Goal: Information Seeking & Learning: Check status

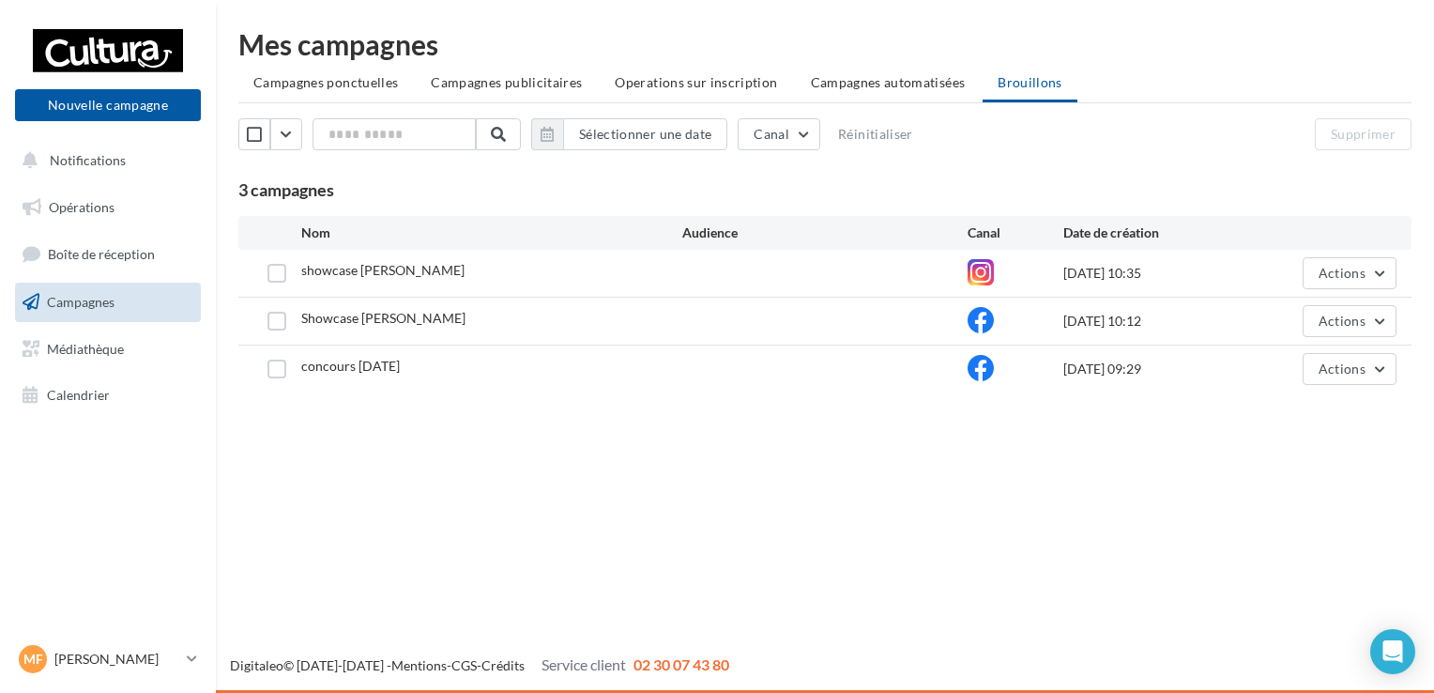
click at [88, 295] on span "Campagnes" at bounding box center [81, 302] width 68 height 16
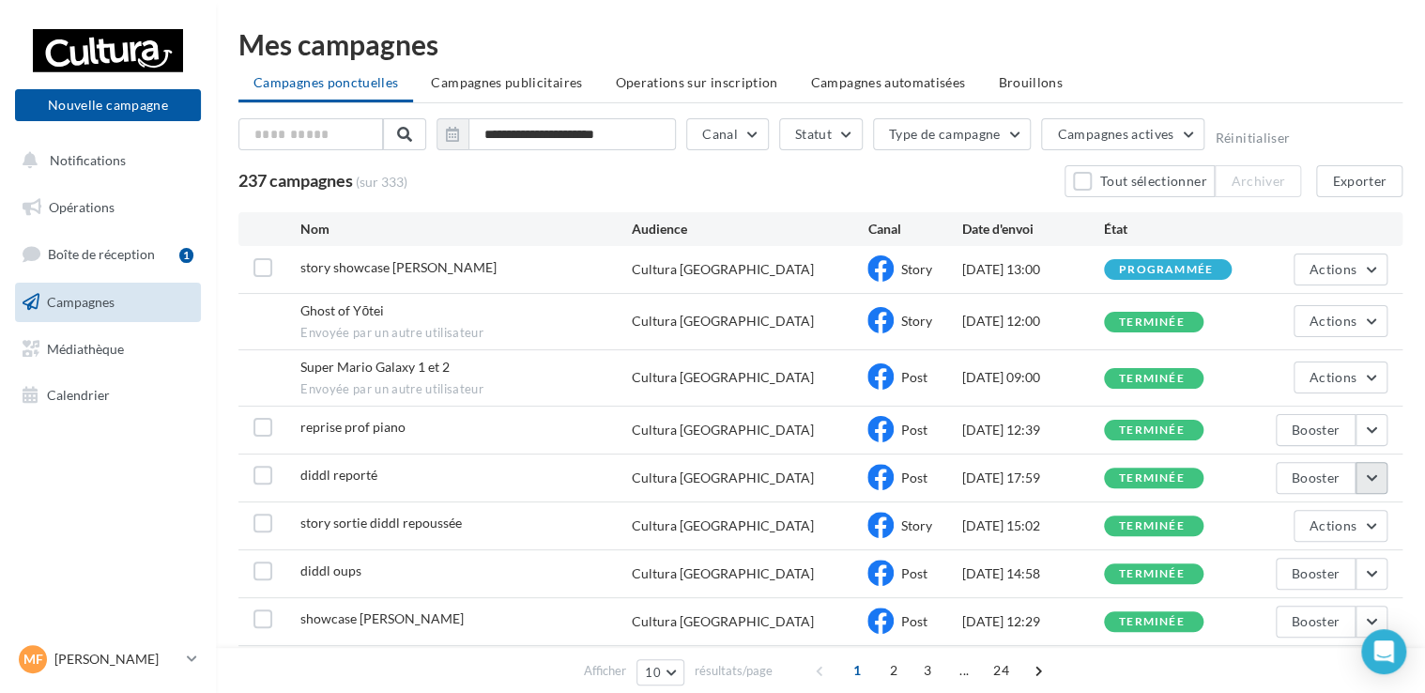
click at [1366, 466] on button "button" at bounding box center [1372, 478] width 32 height 32
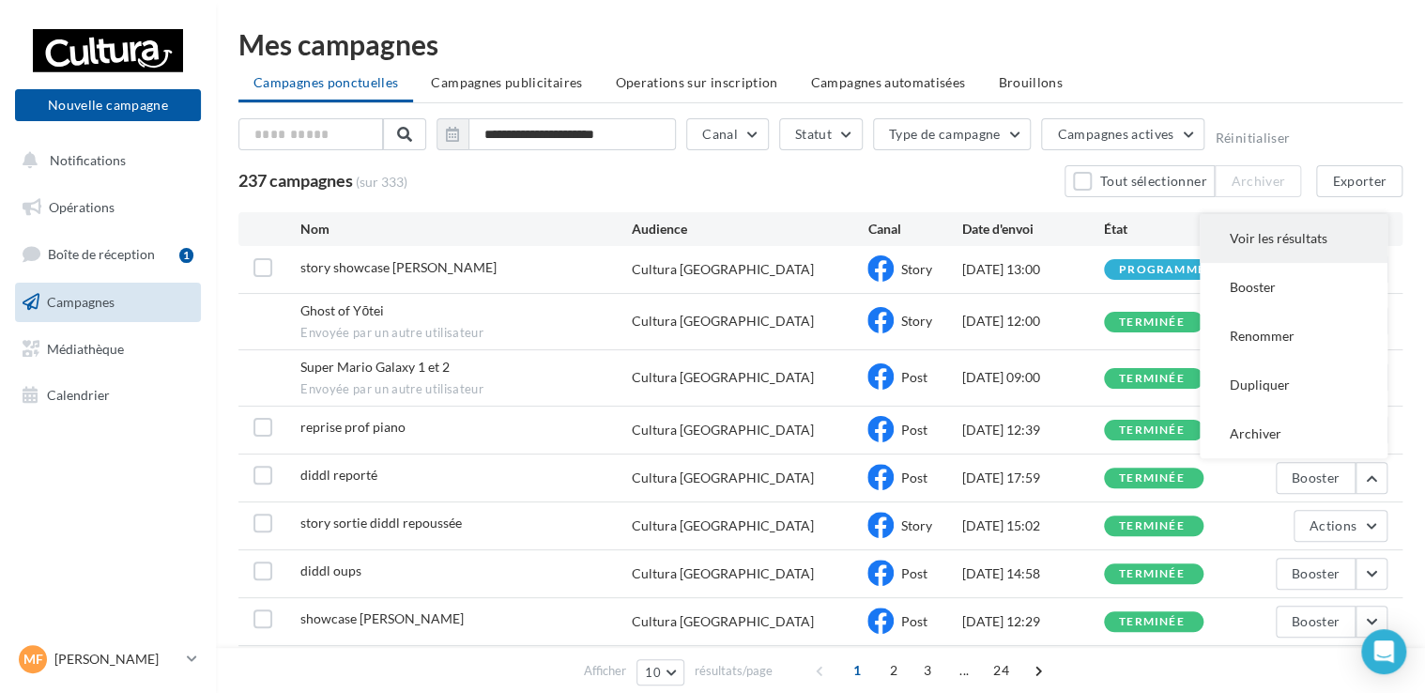
click at [1281, 238] on button "Voir les résultats" at bounding box center [1294, 238] width 188 height 49
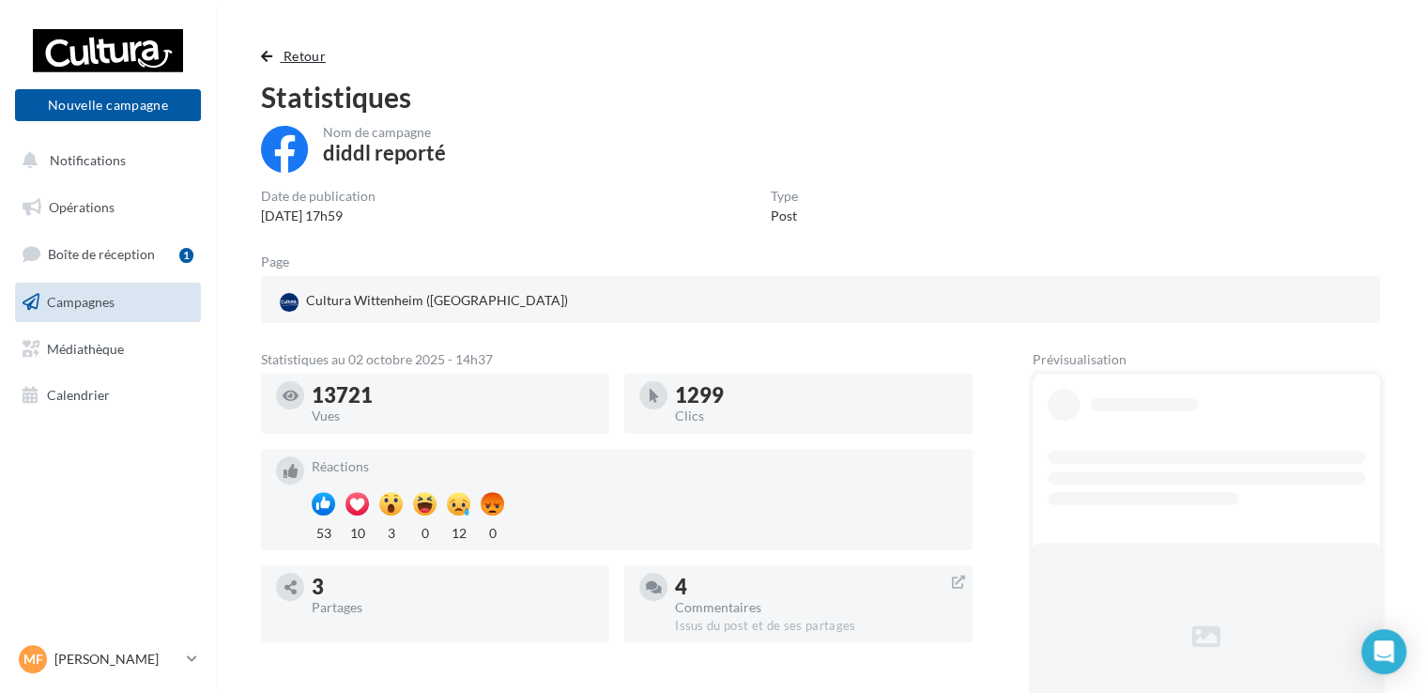
click at [294, 55] on span "Retour" at bounding box center [305, 56] width 42 height 16
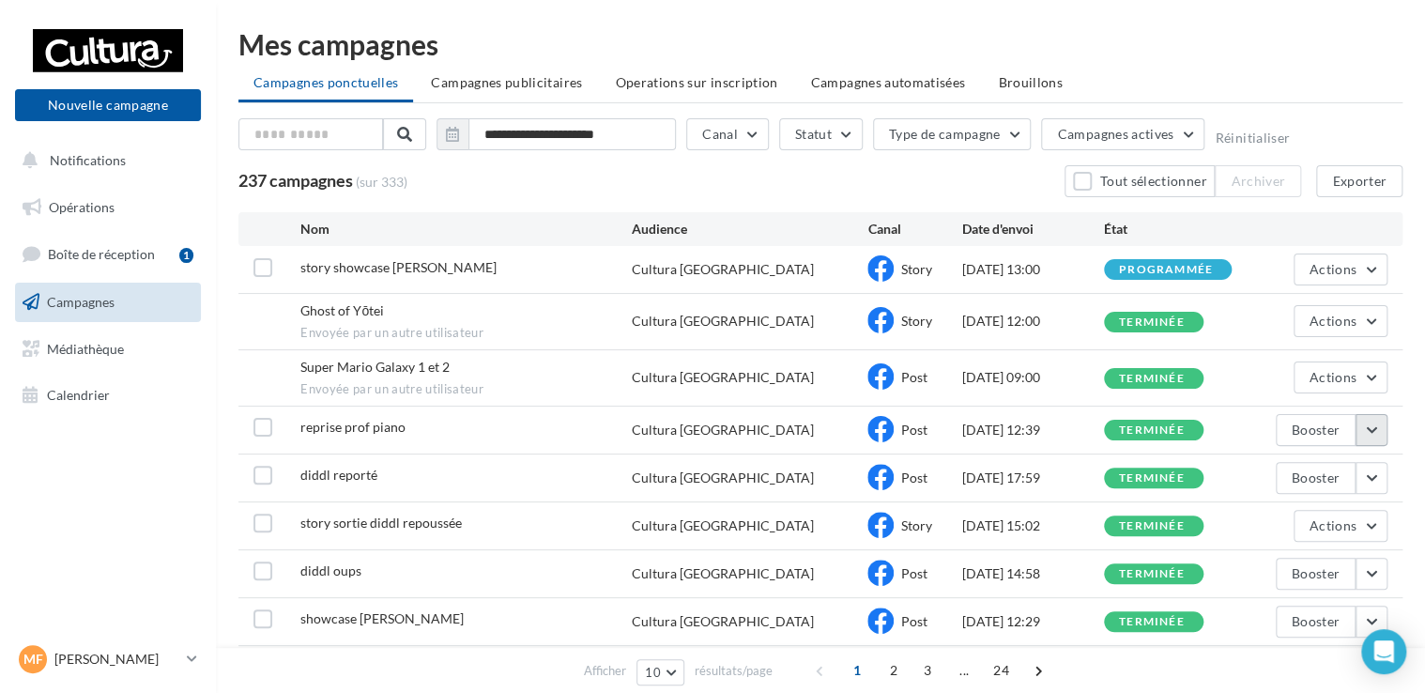
click at [1375, 418] on button "button" at bounding box center [1372, 430] width 32 height 32
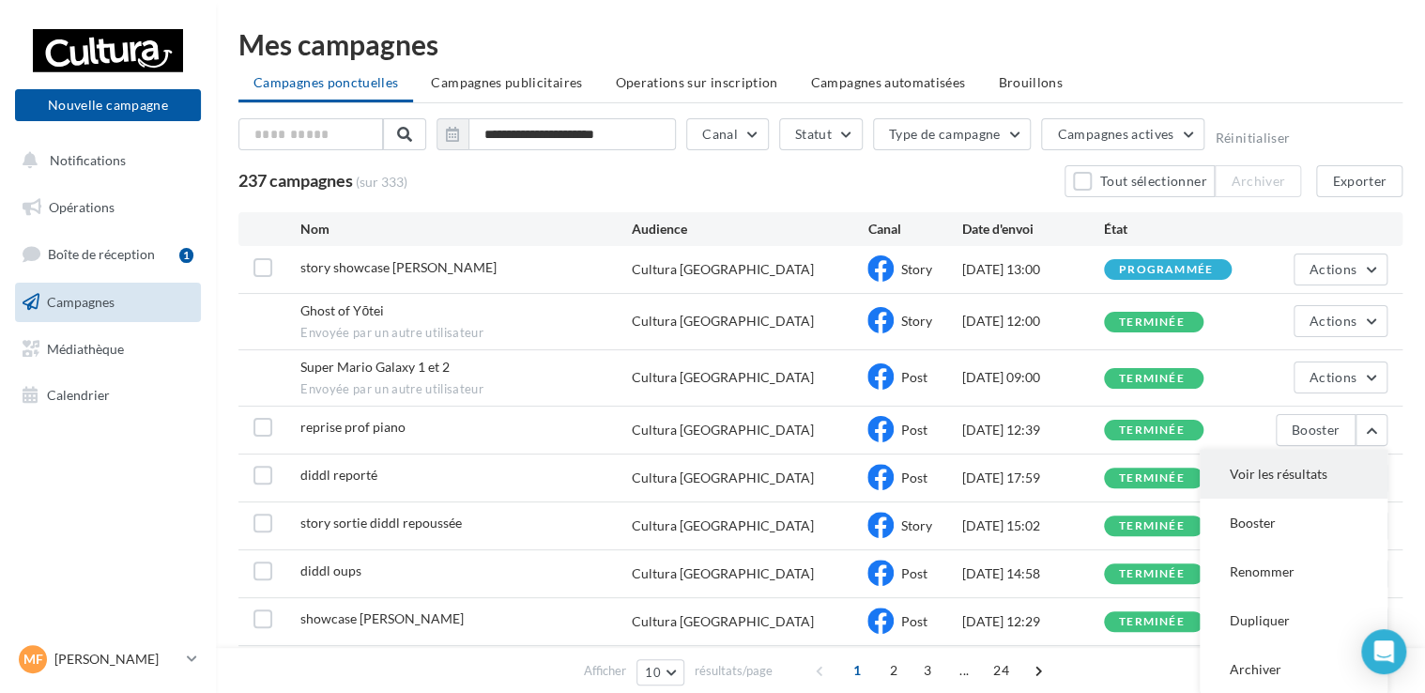
click at [1302, 474] on button "Voir les résultats" at bounding box center [1294, 474] width 188 height 49
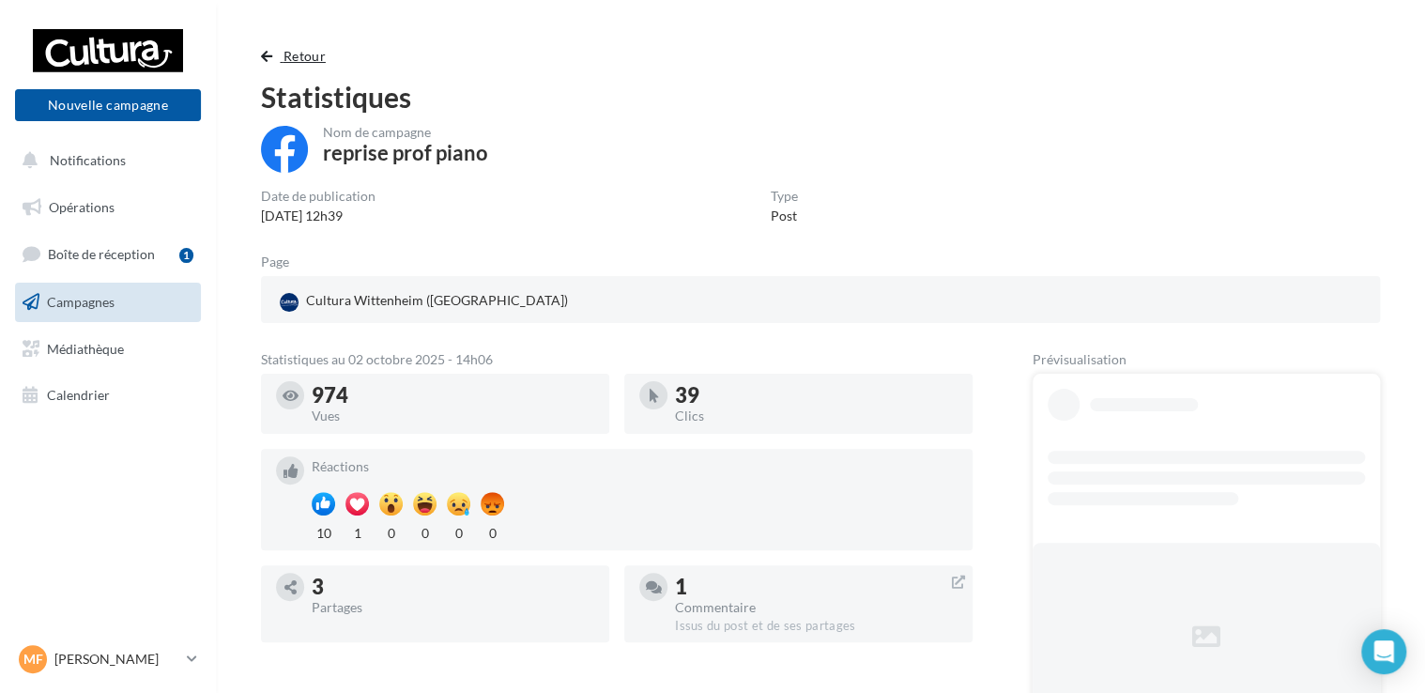
click at [289, 53] on span "Retour" at bounding box center [305, 56] width 42 height 16
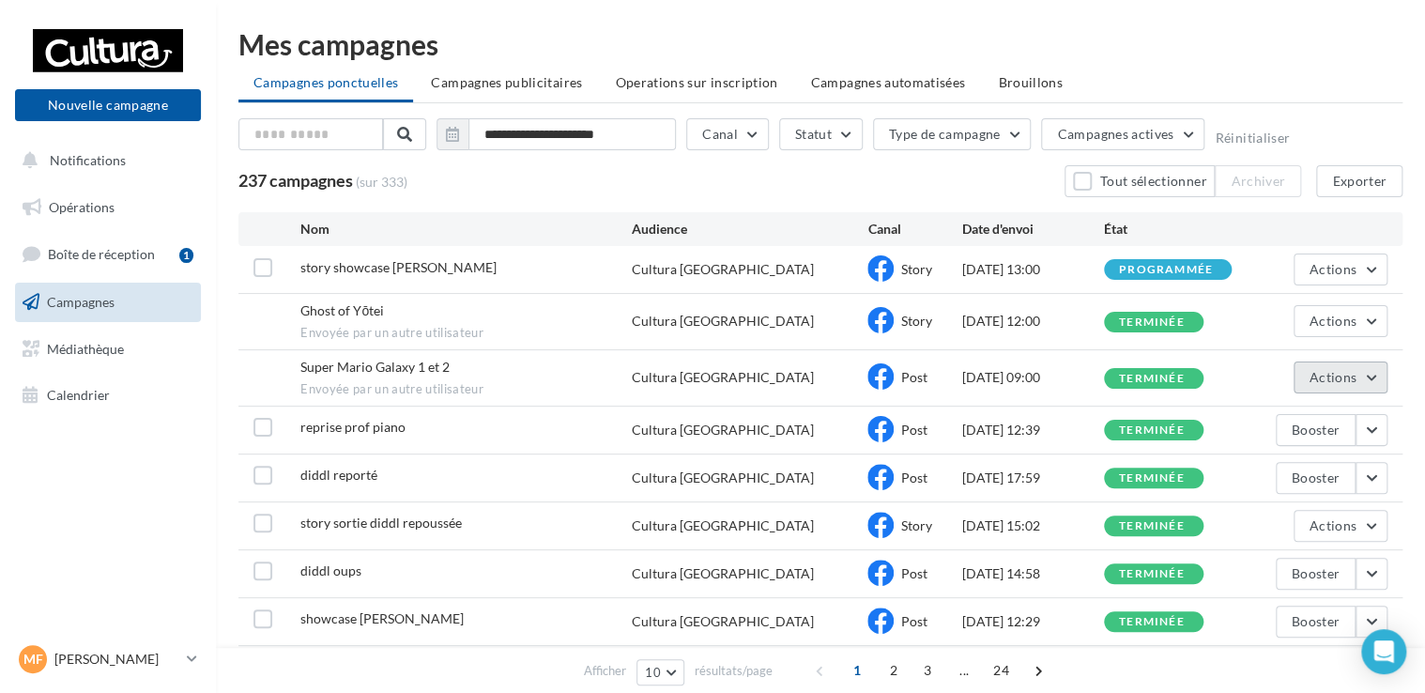
click at [1359, 385] on button "Actions" at bounding box center [1341, 377] width 94 height 32
click at [1296, 416] on button "Voir les résultats" at bounding box center [1294, 421] width 188 height 49
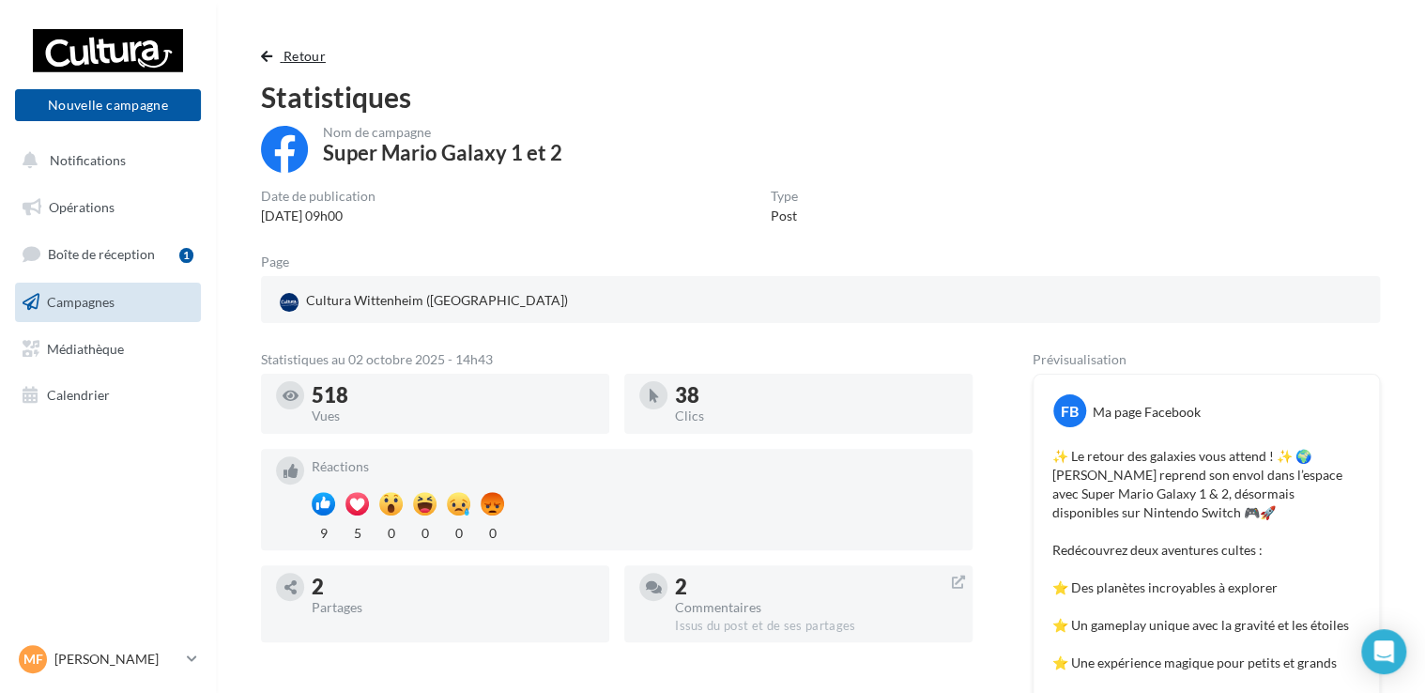
click at [300, 53] on span "Retour" at bounding box center [305, 56] width 42 height 16
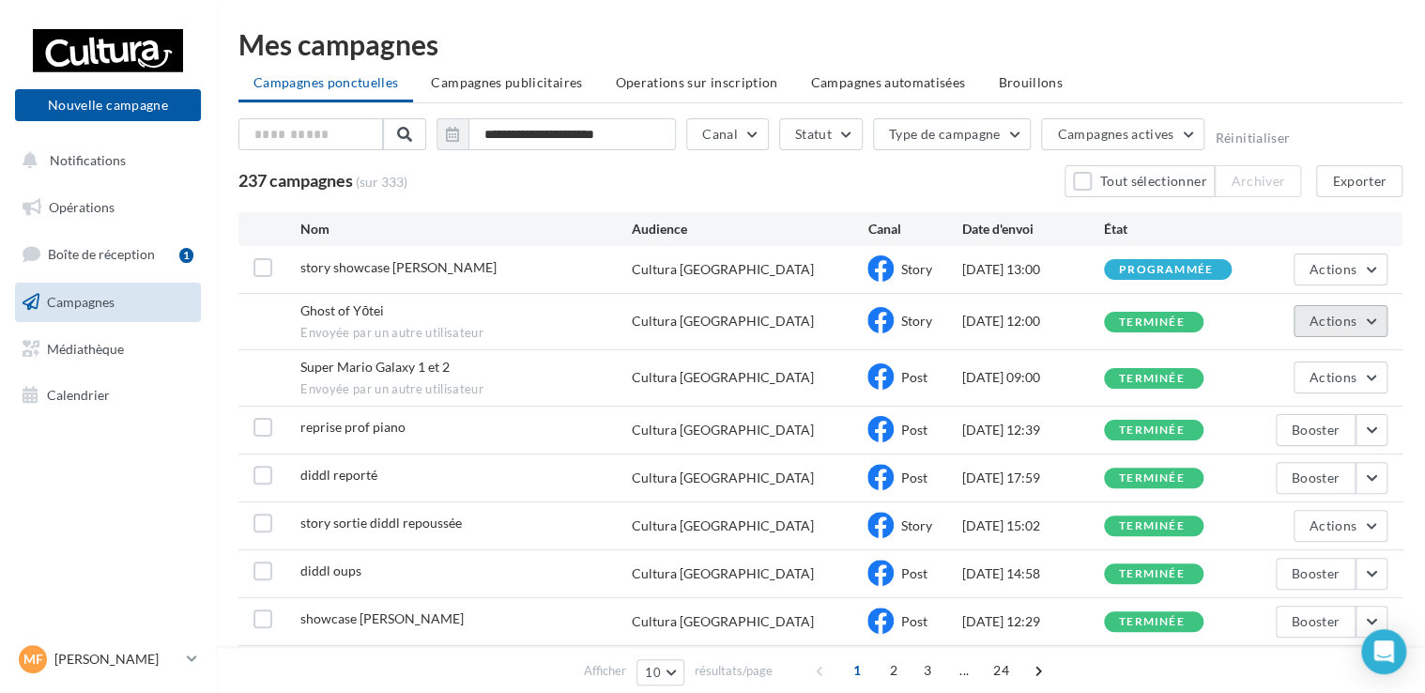
click at [1349, 329] on button "Actions" at bounding box center [1341, 321] width 94 height 32
click at [1310, 351] on button "Voir les résultats" at bounding box center [1294, 365] width 188 height 49
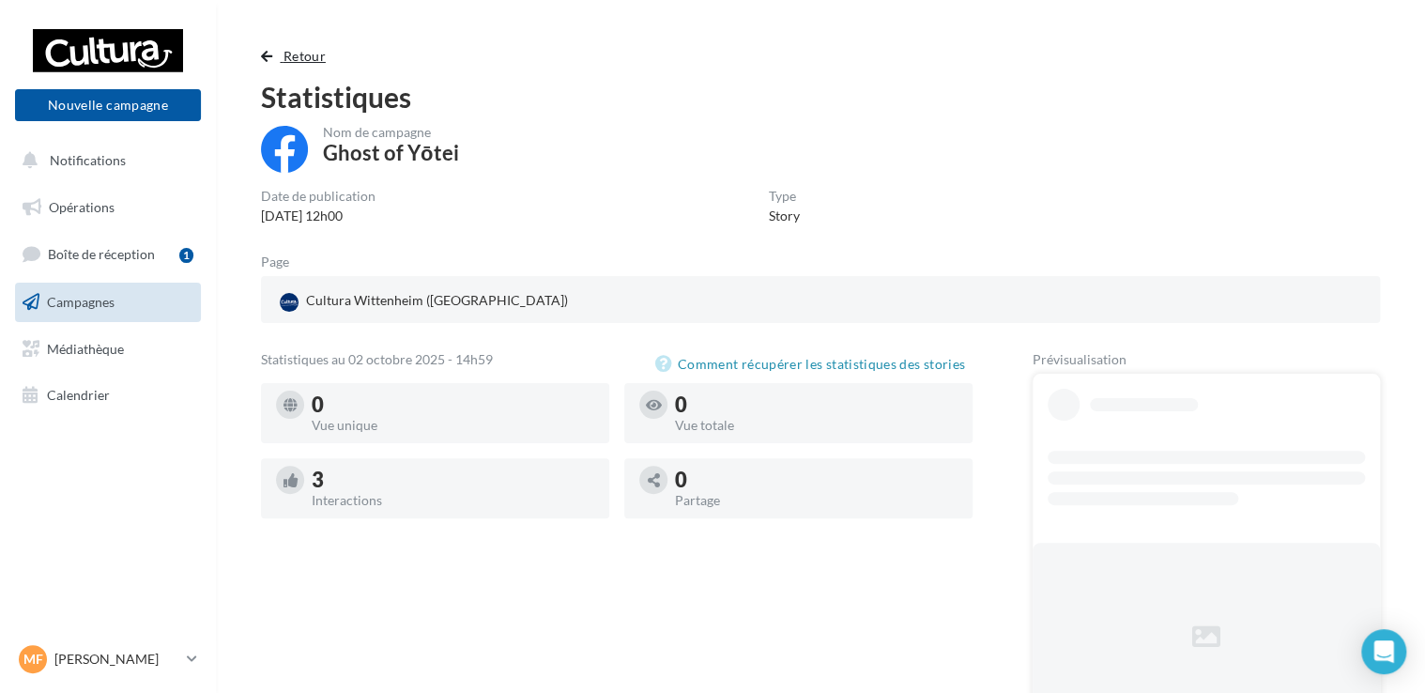
click at [287, 47] on button "Retour" at bounding box center [297, 56] width 72 height 23
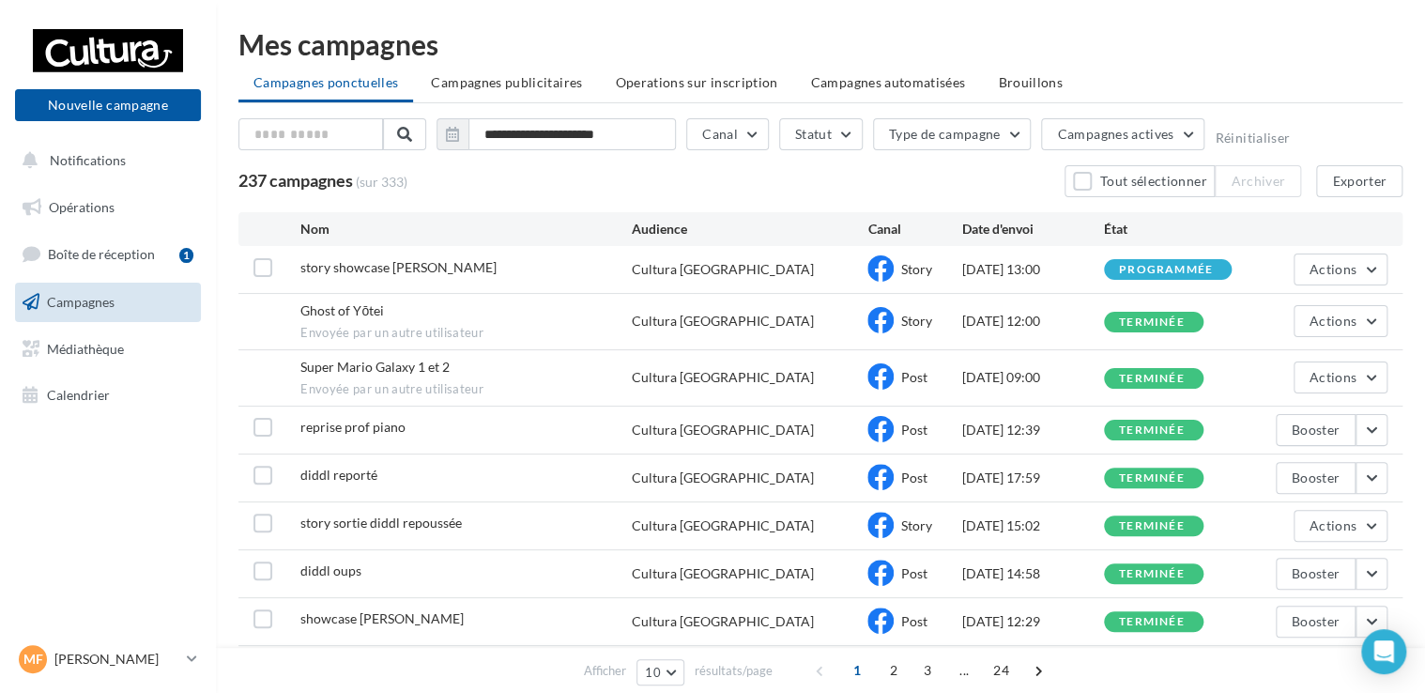
click at [1034, 122] on div "**********" at bounding box center [820, 137] width 1164 height 39
click at [1021, 96] on li "Brouillons" at bounding box center [1030, 83] width 95 height 34
